Goal: Communication & Community: Answer question/provide support

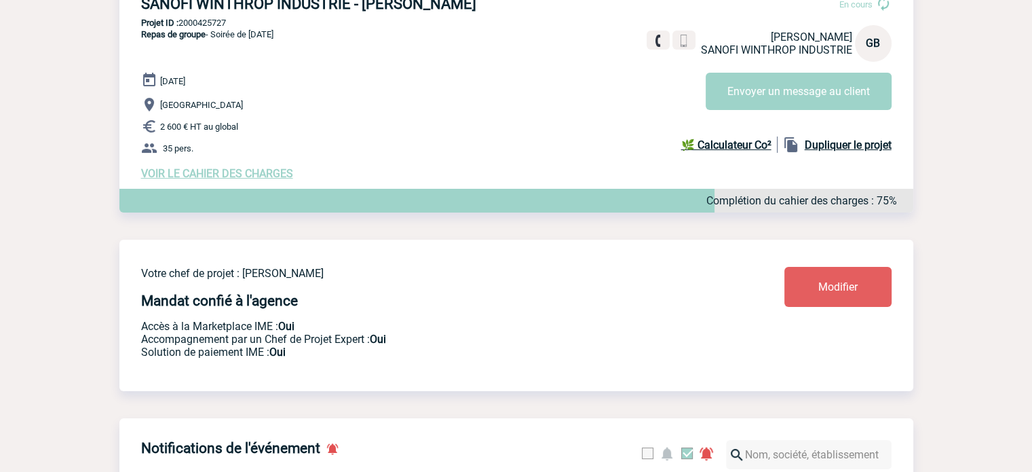
scroll to position [475, 0]
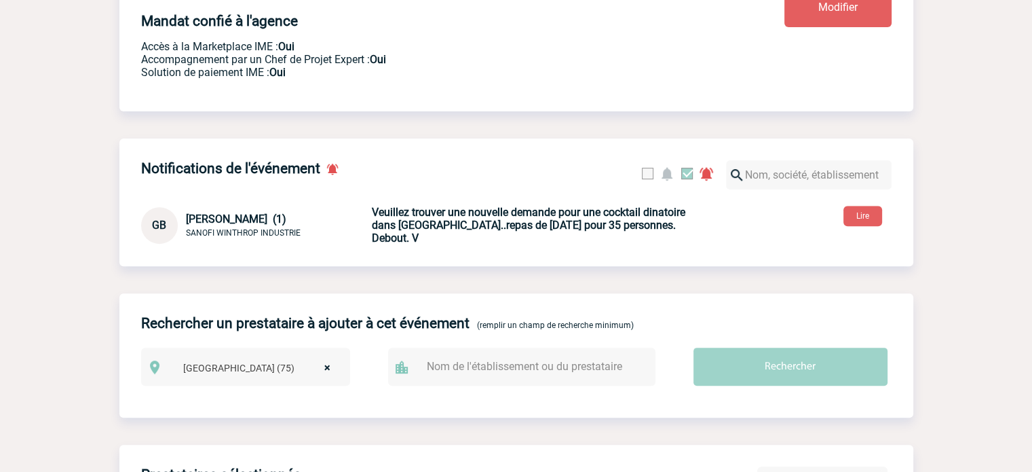
click at [474, 235] on b "Veuillez trouver une nouvelle demande pour une cocktail dinatoire dans Paris..r…" at bounding box center [529, 225] width 314 height 39
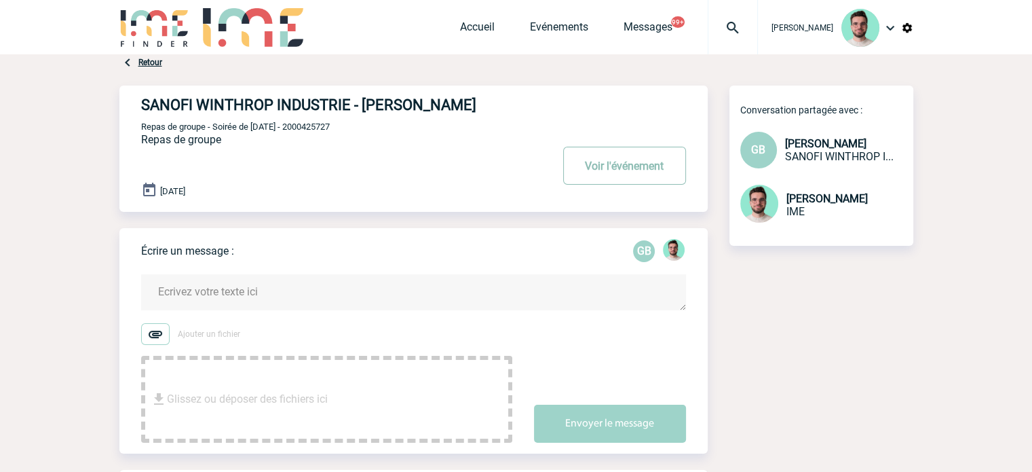
click at [665, 174] on button "Voir l'événement" at bounding box center [624, 166] width 123 height 38
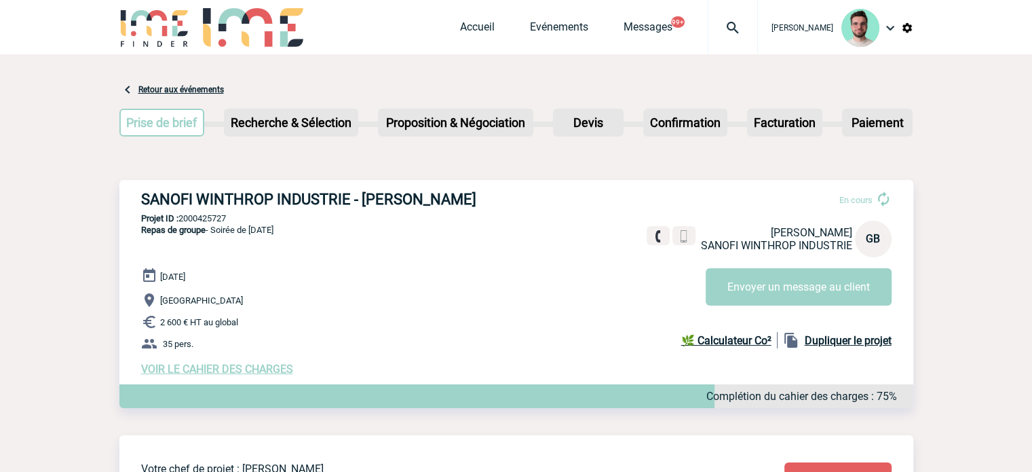
click at [223, 372] on span "VOIR LE CAHIER DES CHARGES" at bounding box center [217, 368] width 152 height 13
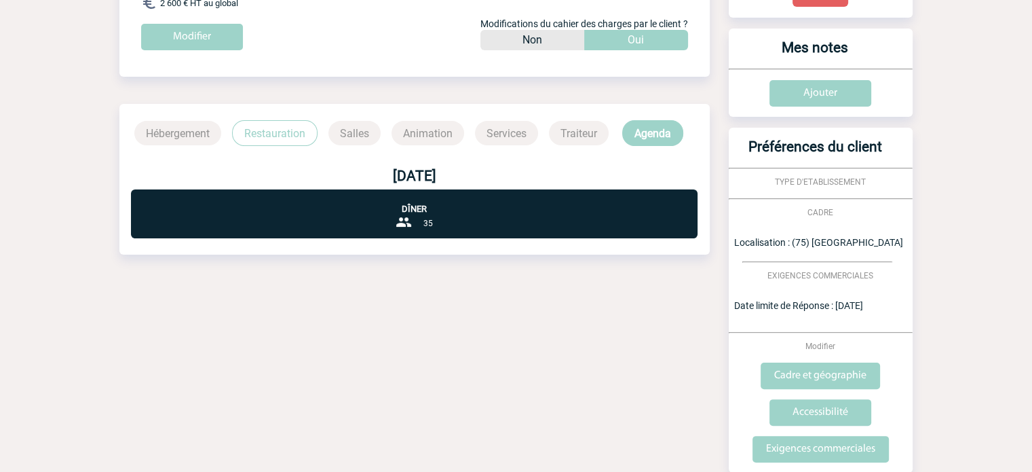
scroll to position [335, 0]
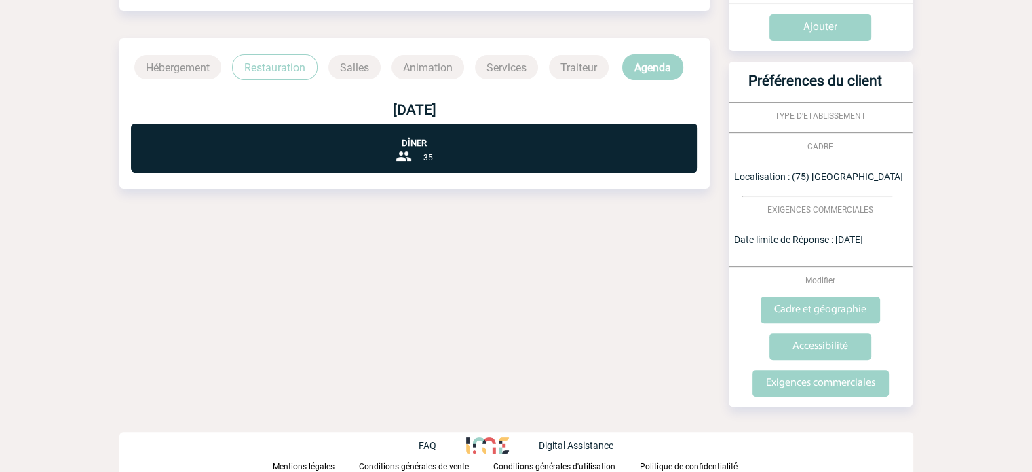
click at [271, 83] on div "17 décembre 2025" at bounding box center [414, 99] width 590 height 38
click at [272, 67] on p "Restauration" at bounding box center [275, 67] width 86 height 26
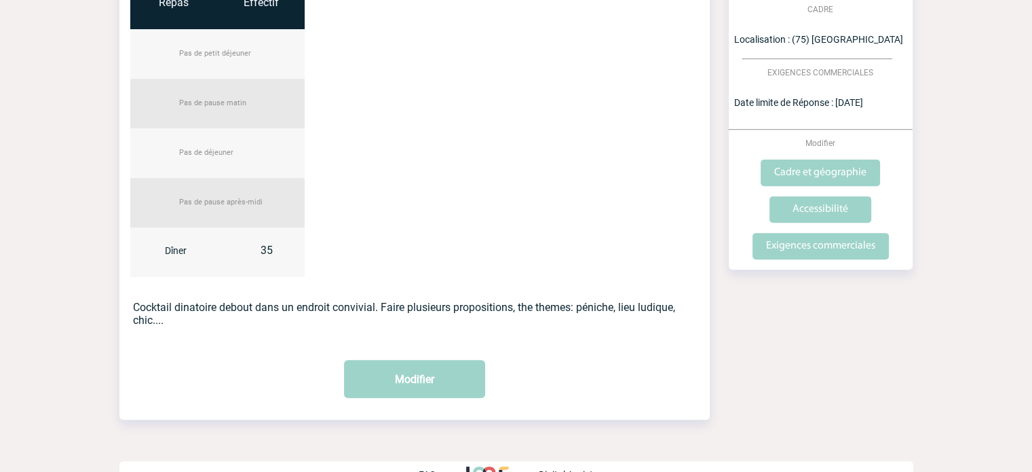
scroll to position [0, 0]
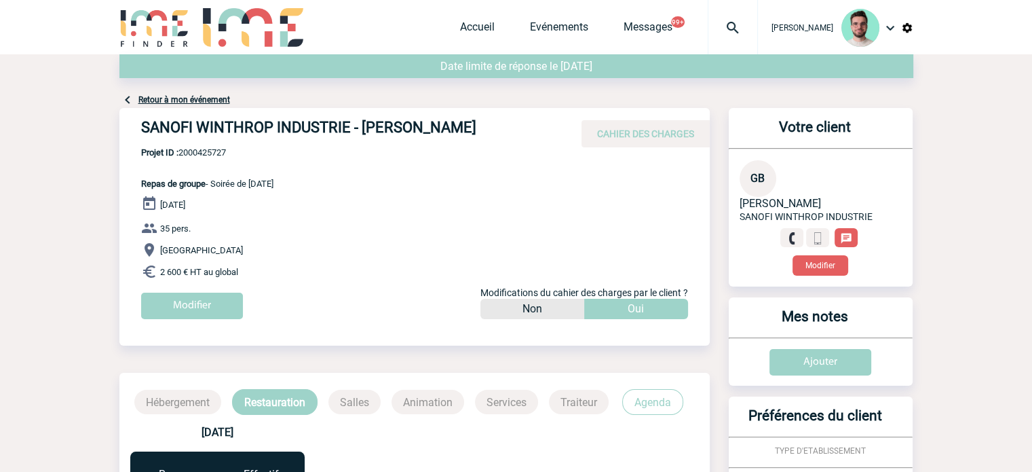
click at [347, 124] on h4 "SANOFI WINTHROP INDUSTRIE - Geoffroy BOUDON" at bounding box center [344, 130] width 407 height 23
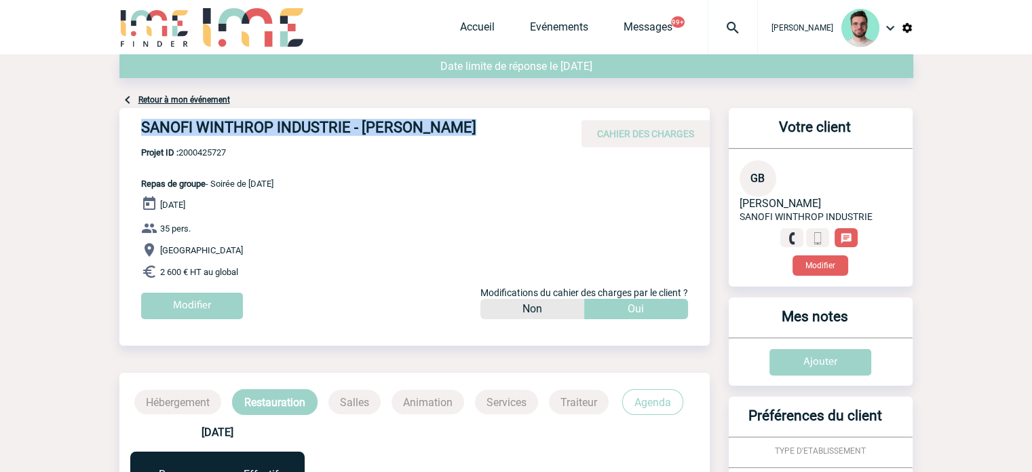
click at [347, 124] on h4 "SANOFI WINTHROP INDUSTRIE - Geoffroy BOUDON" at bounding box center [344, 130] width 407 height 23
copy div "SANOFI WINTHROP INDUSTRIE - Geoffroy BOUDON"
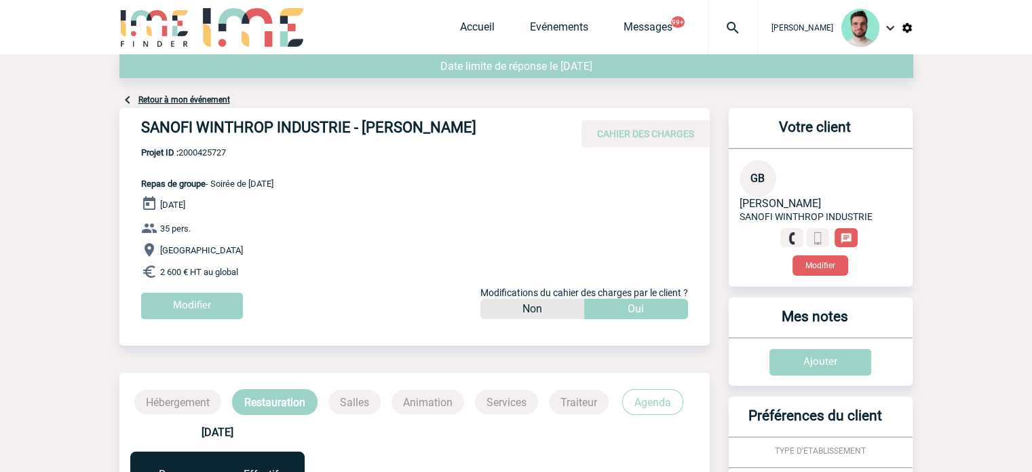
click at [220, 153] on span "Projet ID : 2000425727" at bounding box center [207, 152] width 132 height 10
copy span "2000425727"
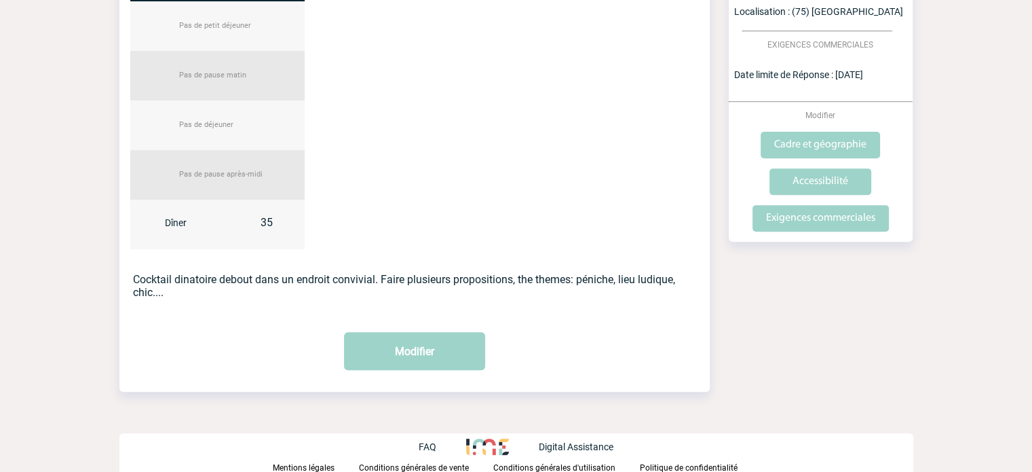
scroll to position [501, 0]
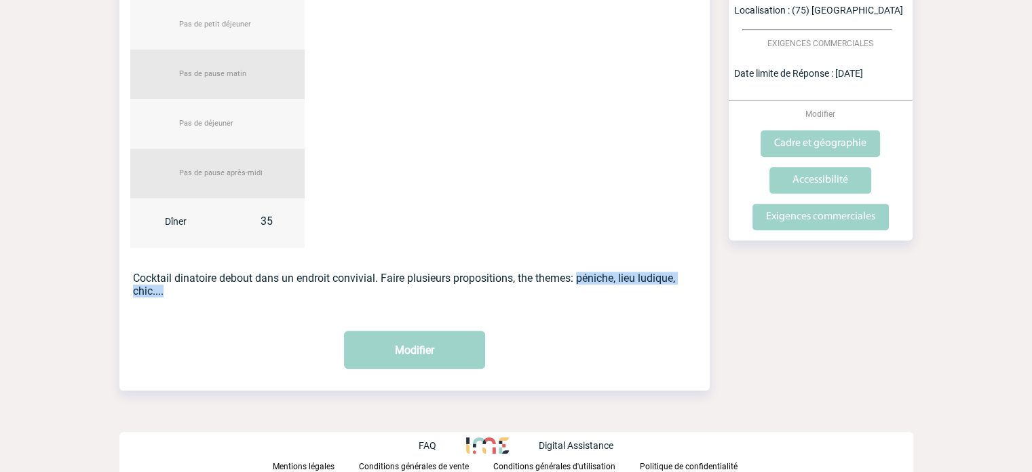
drag, startPoint x: 580, startPoint y: 280, endPoint x: 583, endPoint y: 294, distance: 14.5
click at [583, 294] on p "Cocktail dinatoire debout dans un endroit convivial. Faire plusieurs propositio…" at bounding box center [414, 284] width 563 height 26
copy p "péniche, lieu ludique, chic...."
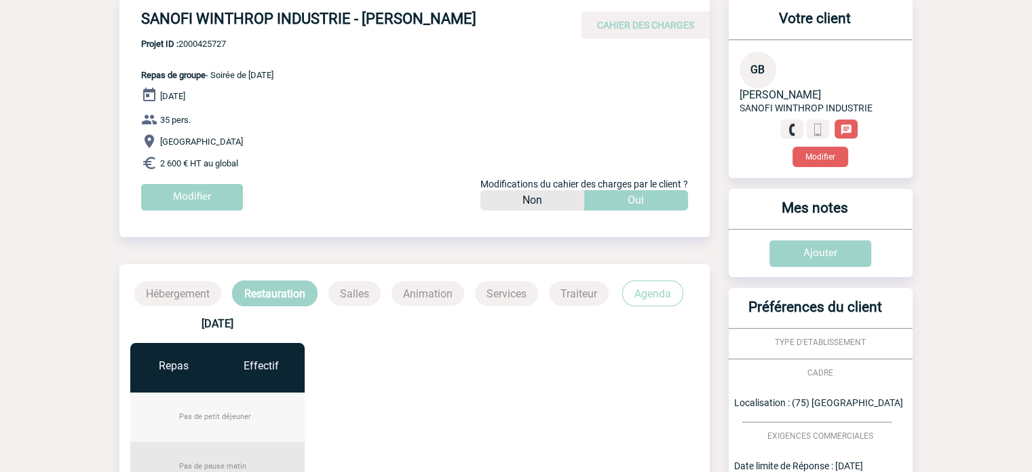
scroll to position [94, 0]
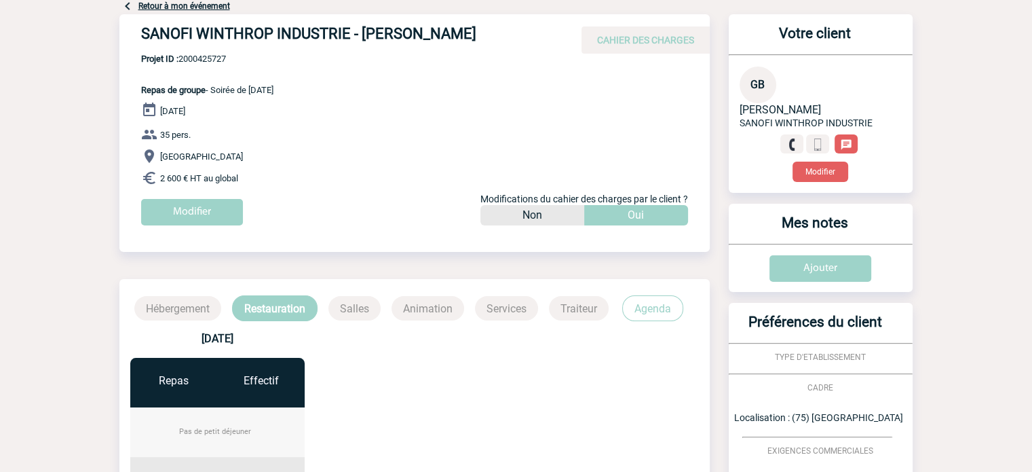
click at [187, 8] on link "Retour à mon événement" at bounding box center [184, 6] width 92 height 10
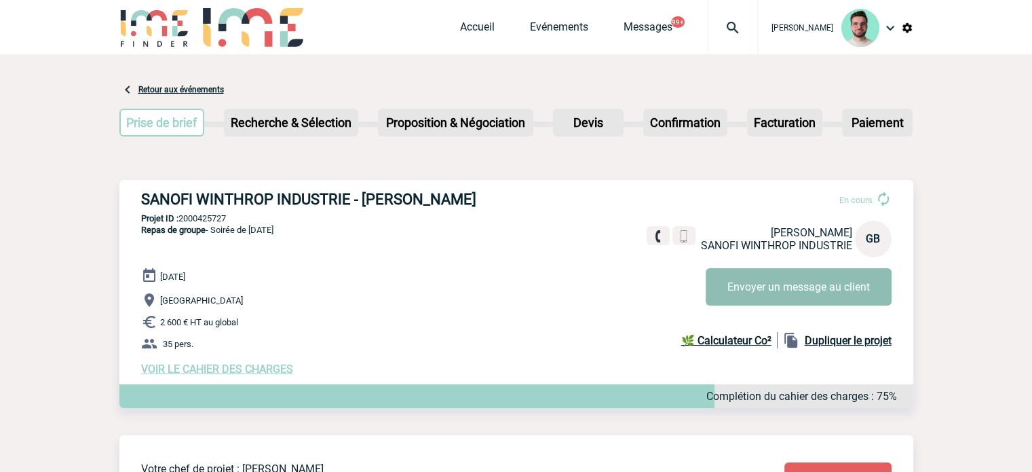
click at [779, 284] on button "Envoyer un message au client" at bounding box center [799, 286] width 186 height 37
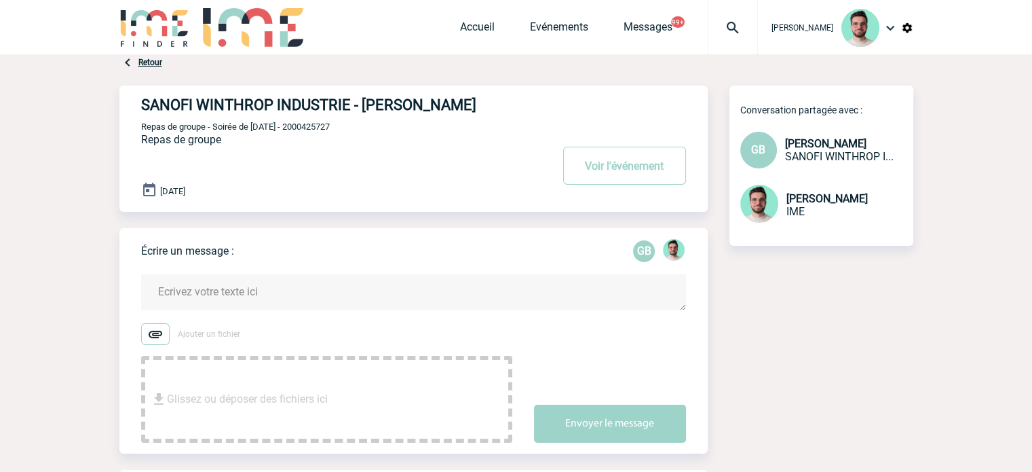
click at [231, 289] on textarea at bounding box center [413, 292] width 545 height 36
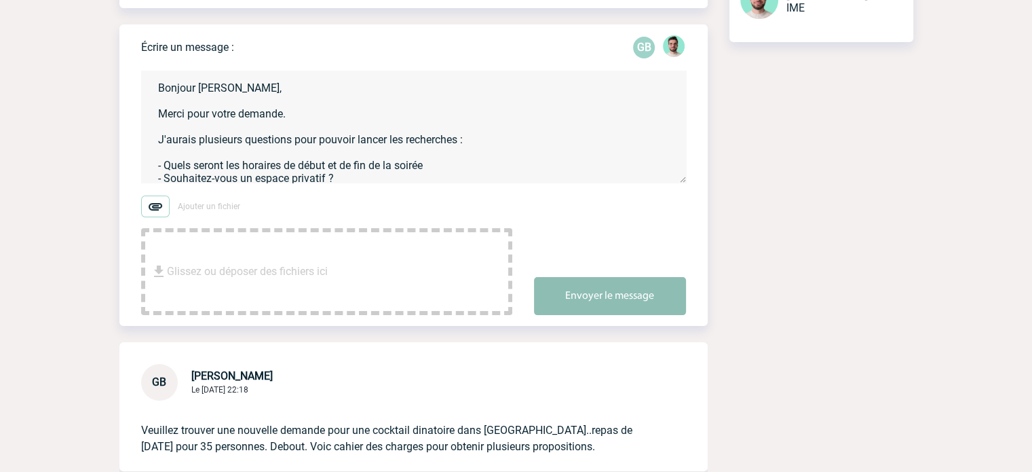
type textarea "Bonjour Geoffroy, Merci pour votre demande. J'aurais plusieurs questions pour p…"
click at [631, 292] on button "Envoyer le message" at bounding box center [610, 296] width 152 height 38
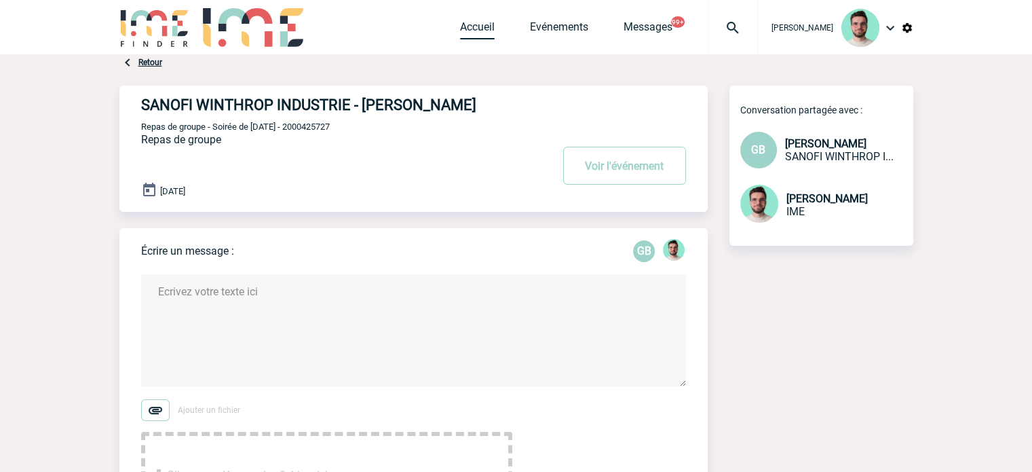
click at [487, 26] on link "Accueil" at bounding box center [477, 29] width 35 height 19
